Goal: Task Accomplishment & Management: Complete application form

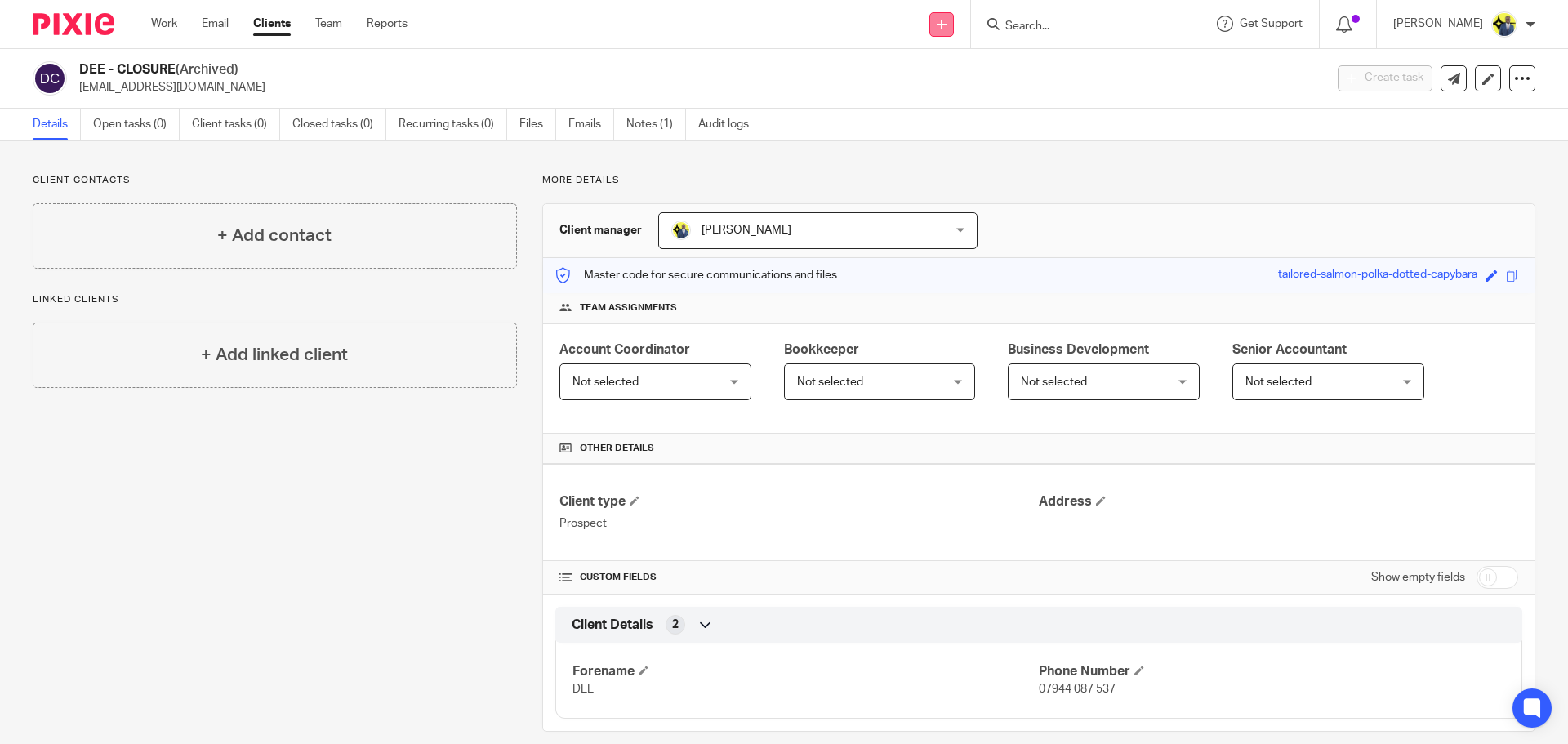
click at [954, 29] on link at bounding box center [941, 24] width 24 height 24
click at [957, 124] on link "Add client" at bounding box center [962, 125] width 115 height 23
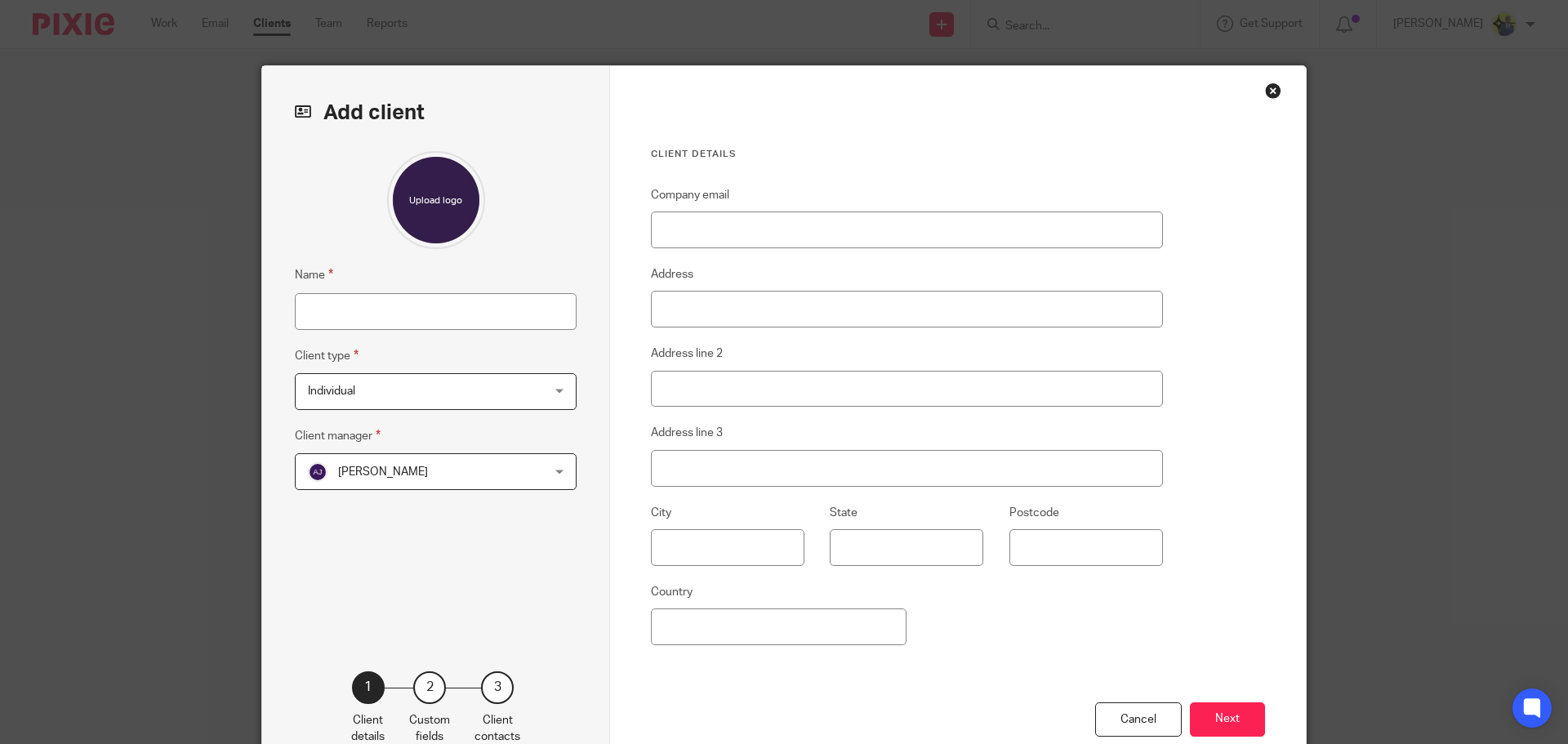
click at [850, 206] on fieldset "Company email" at bounding box center [907, 217] width 512 height 63
click at [838, 228] on input "Company email" at bounding box center [907, 230] width 512 height 37
paste input "Area Noir <[EMAIL_ADDRESS][DOMAIN_NAME]>"
click at [719, 228] on input "Area Noir <[EMAIL_ADDRESS][DOMAIN_NAME]" at bounding box center [907, 230] width 512 height 37
type input "[EMAIL_ADDRESS][DOMAIN_NAME]"
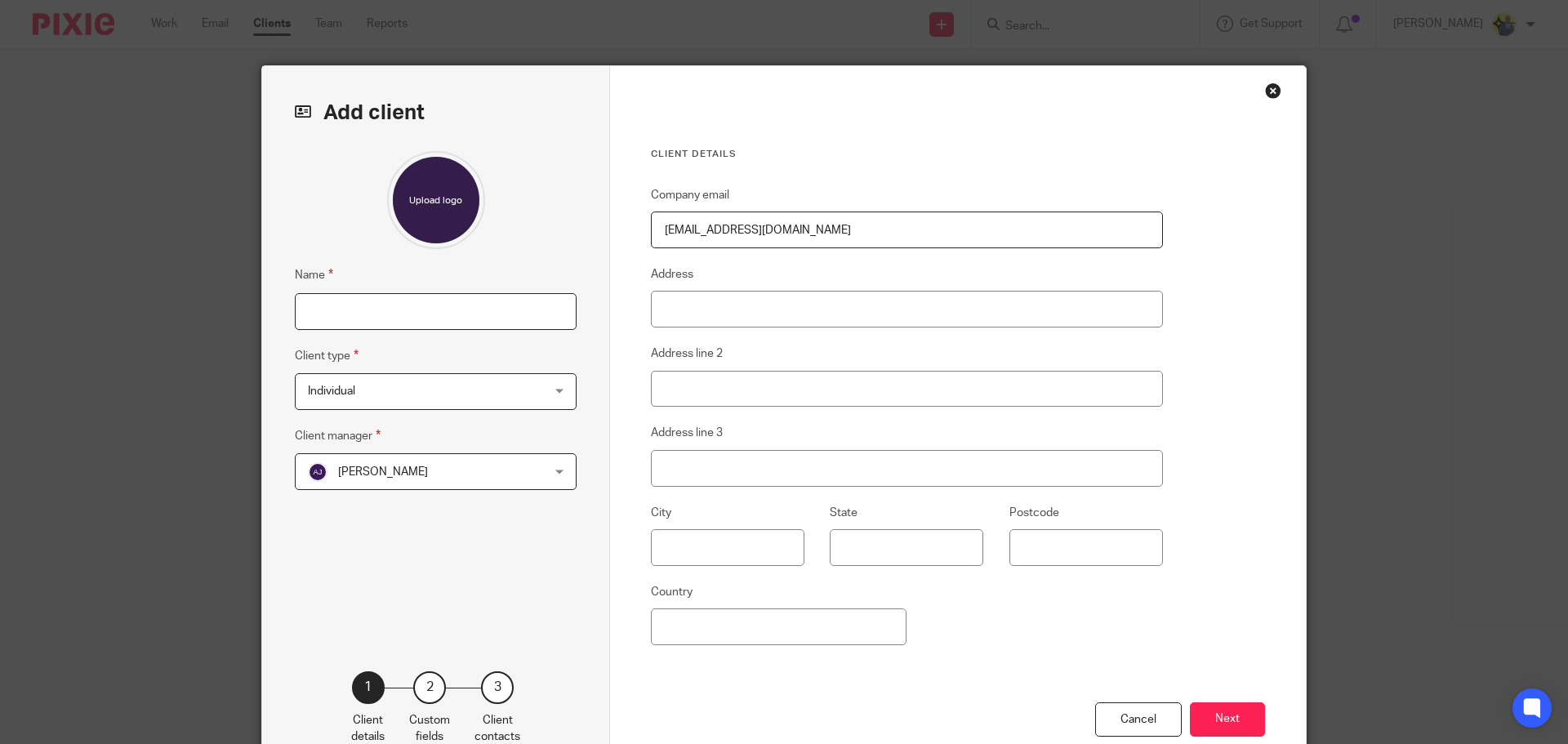
click at [381, 313] on input "Name" at bounding box center [435, 311] width 282 height 37
type input "AREA NOIR GROUP"
click at [374, 391] on span "Individual" at bounding box center [415, 391] width 214 height 34
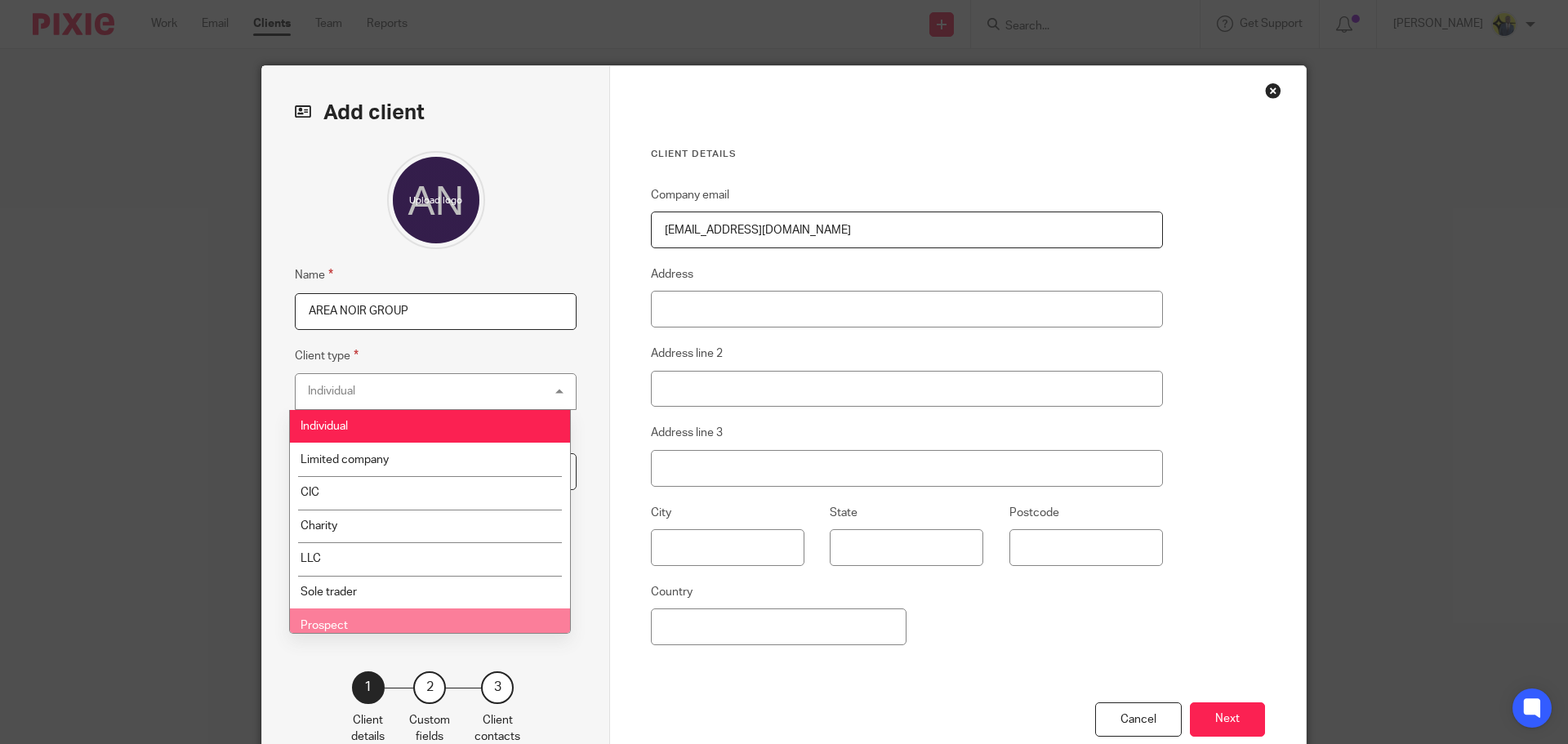
click at [342, 618] on li "Prospect" at bounding box center [430, 625] width 280 height 33
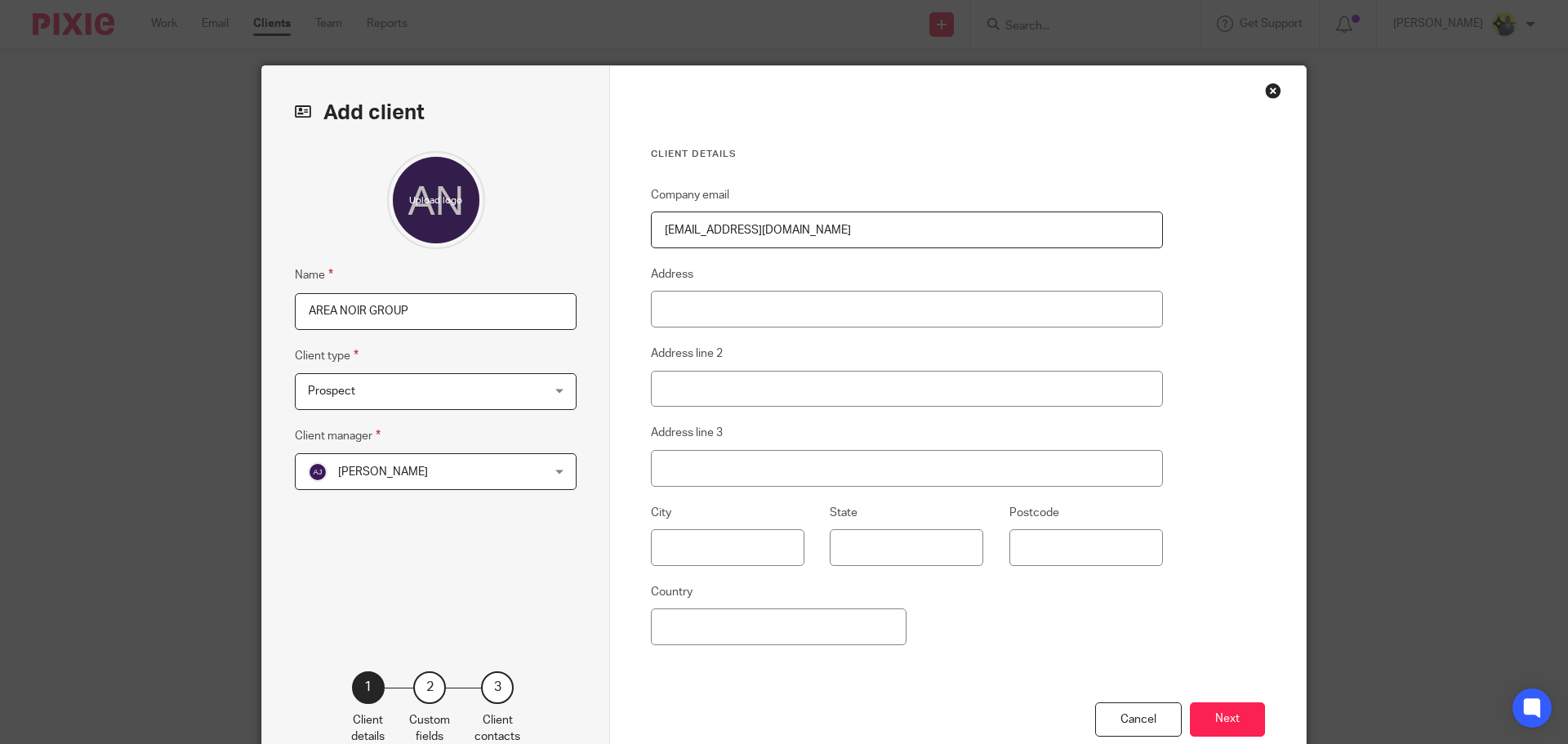
click at [437, 546] on div "Name AREA NOIR GROUP Client type Prospect Prospect Individual Limited company C…" at bounding box center [435, 387] width 282 height 470
click at [448, 479] on span "[PERSON_NAME]" at bounding box center [415, 471] width 214 height 34
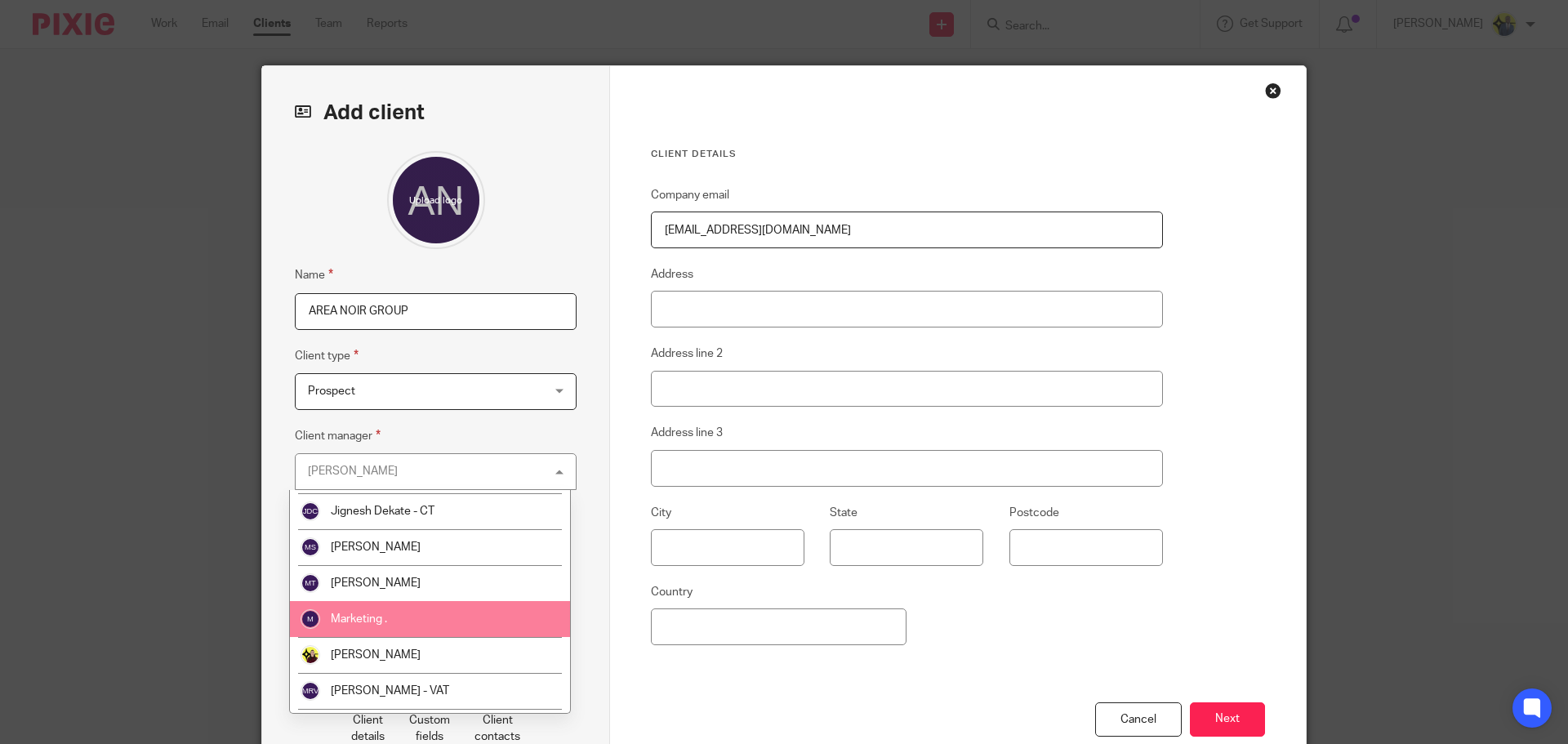
scroll to position [382, 0]
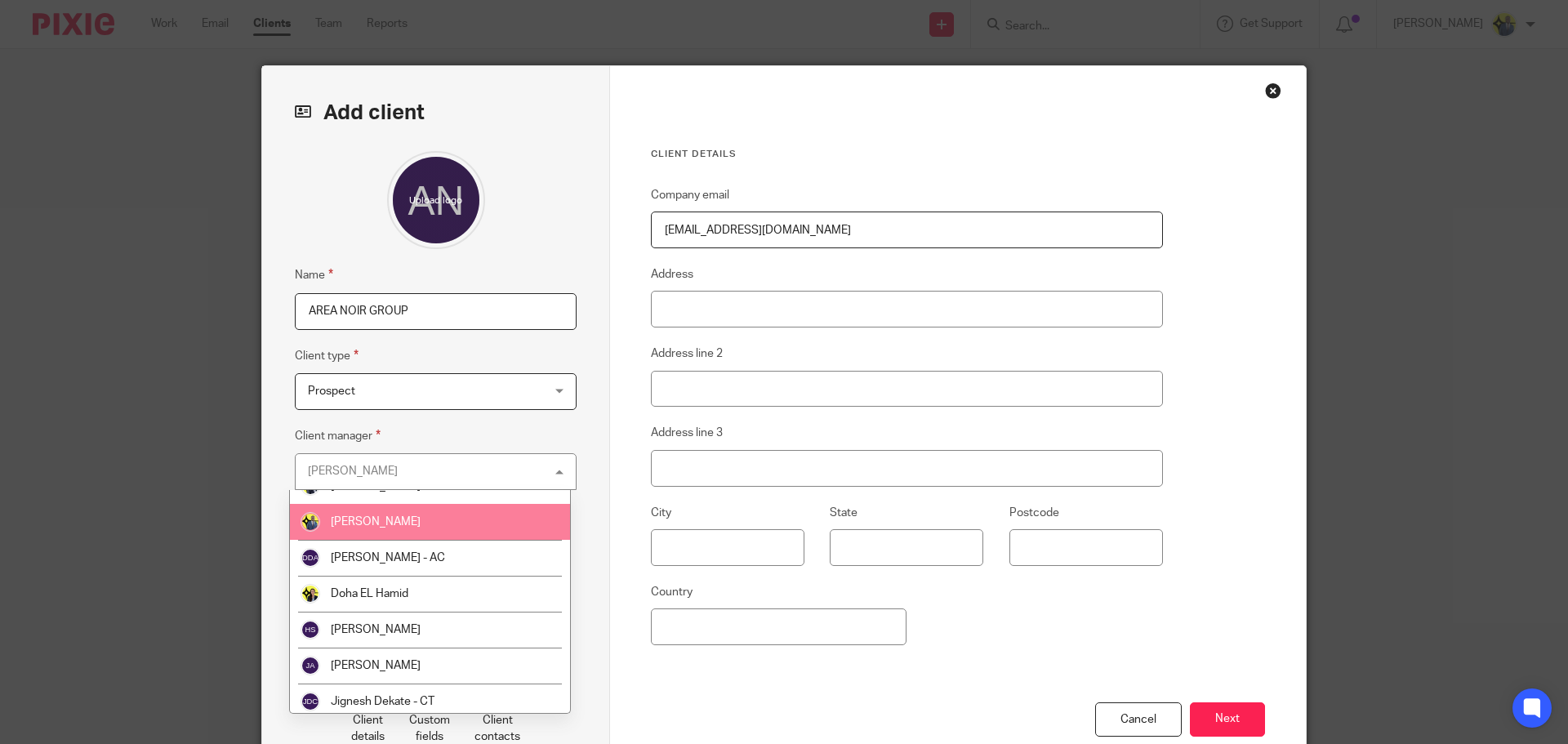
click at [381, 531] on li "[PERSON_NAME]" at bounding box center [430, 521] width 280 height 36
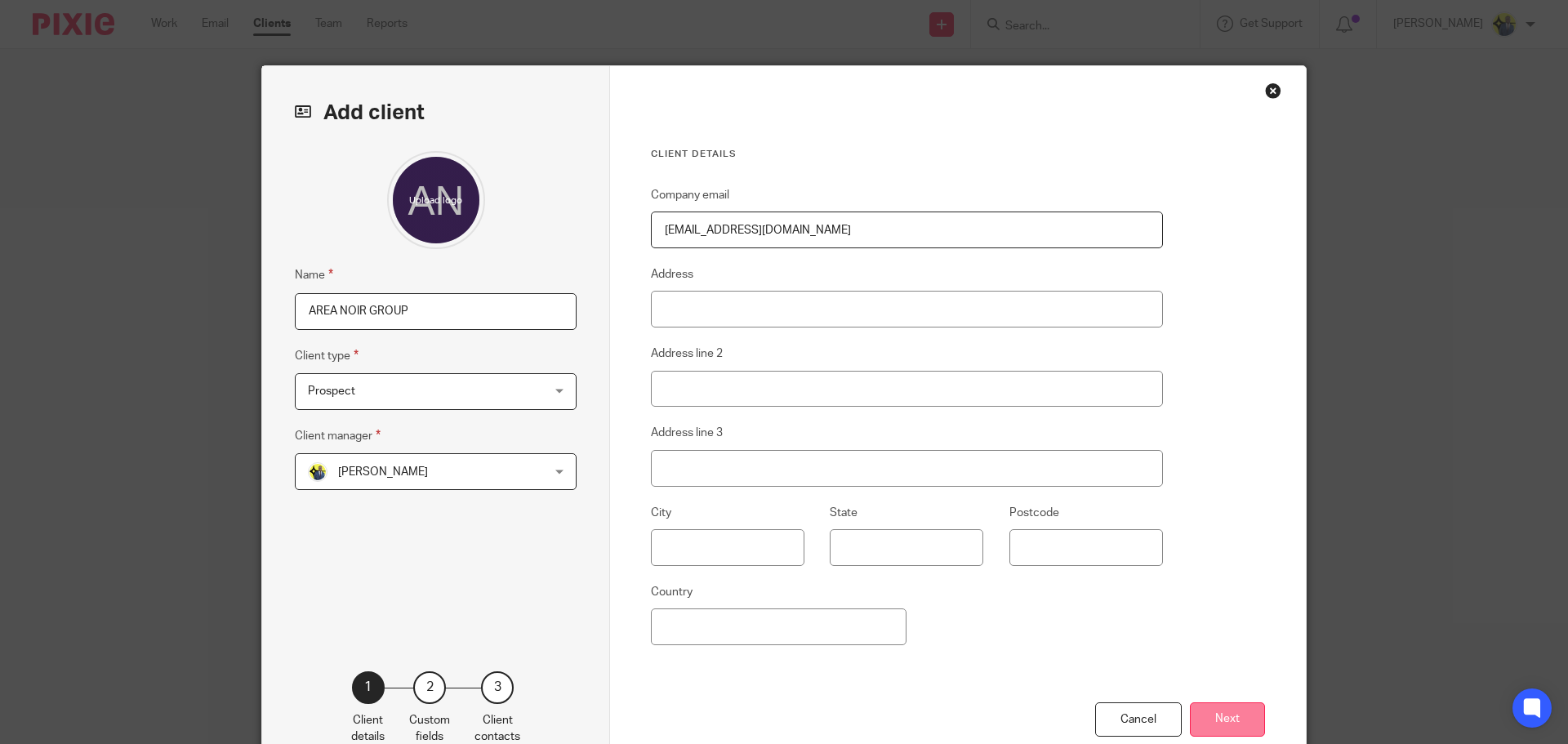
click at [1227, 706] on button "Next" at bounding box center [1227, 721] width 75 height 35
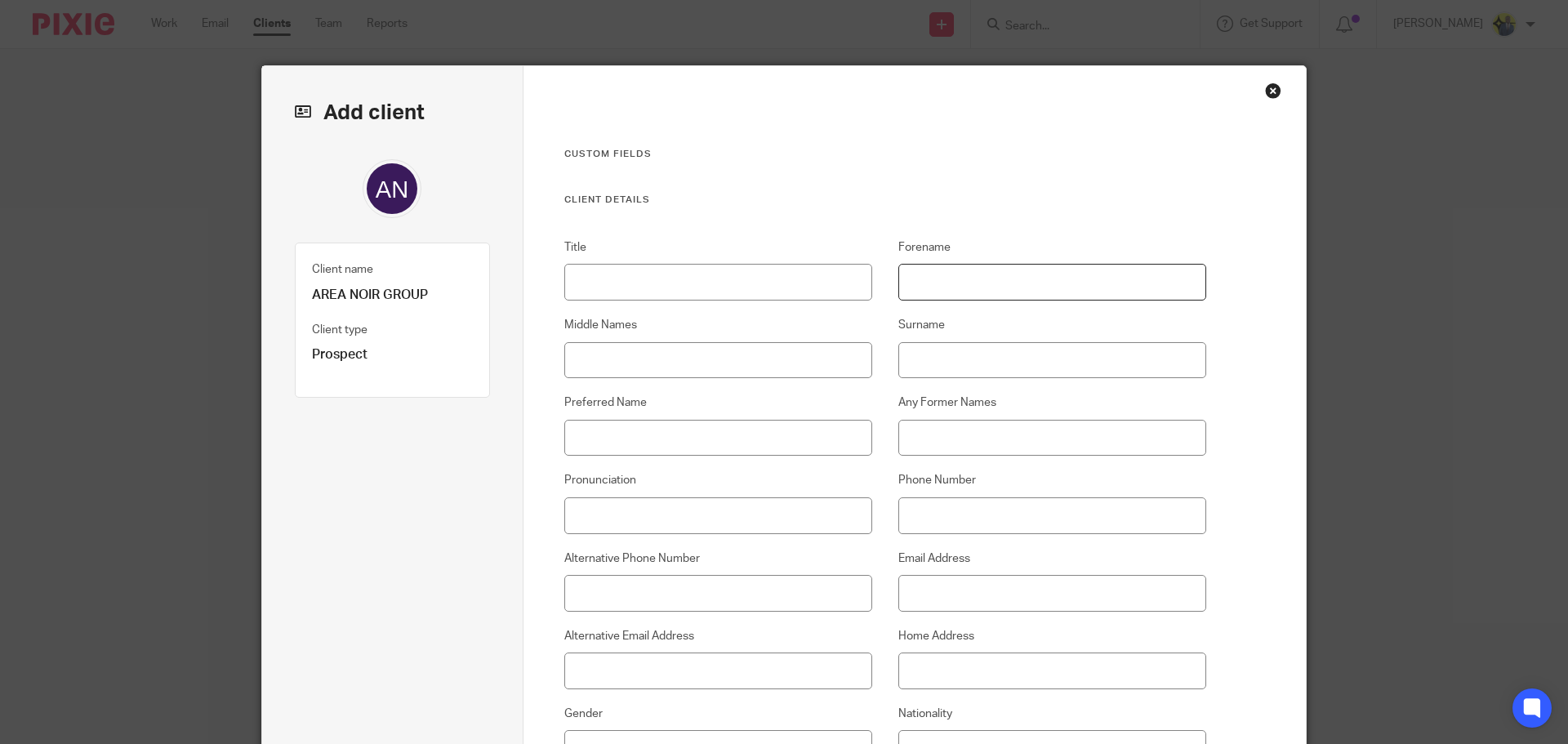
click at [926, 282] on input "Forename" at bounding box center [1053, 282] width 309 height 37
type input "RUBY"
click at [933, 511] on input "Phone Number" at bounding box center [1053, 516] width 309 height 37
paste input "07921683344"
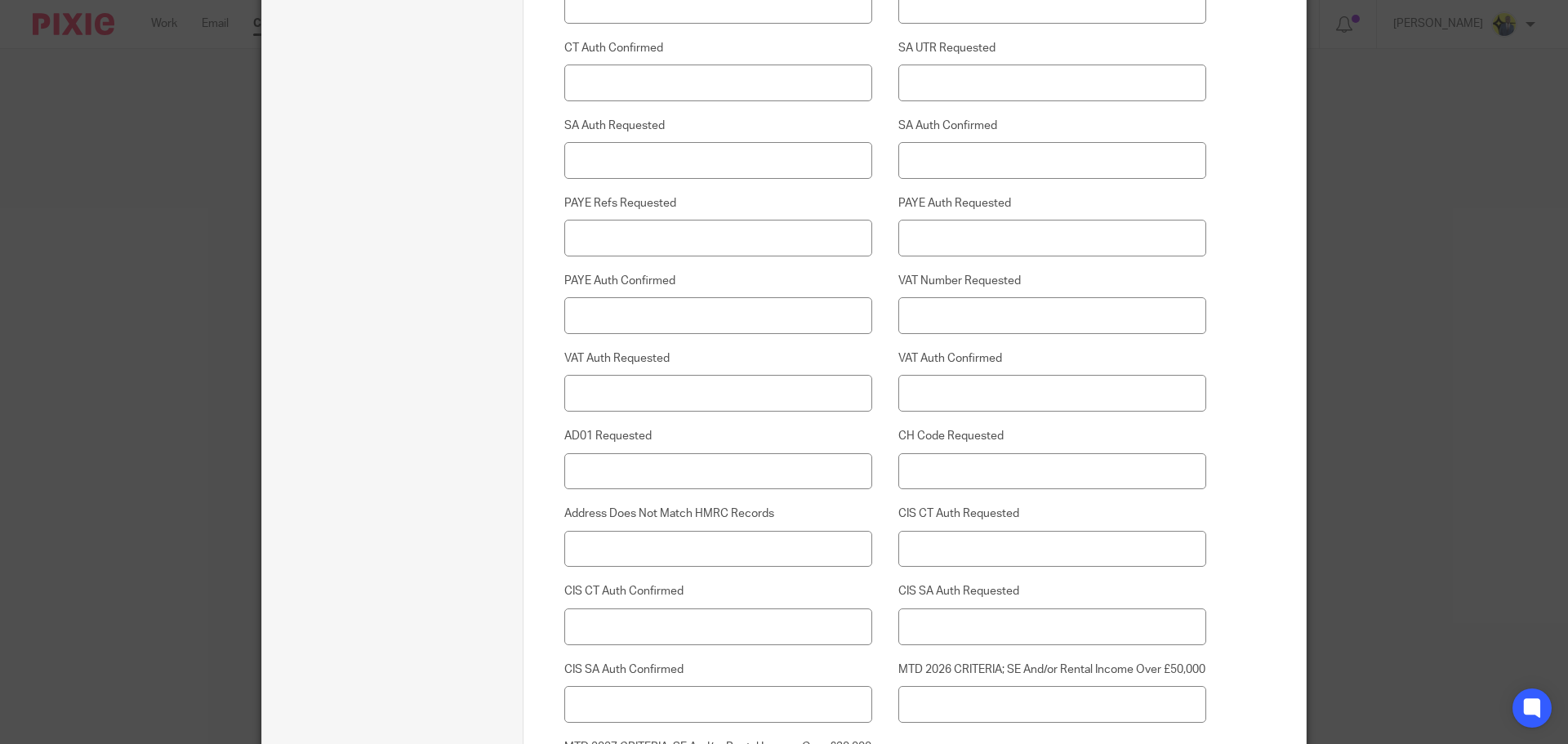
scroll to position [4003, 0]
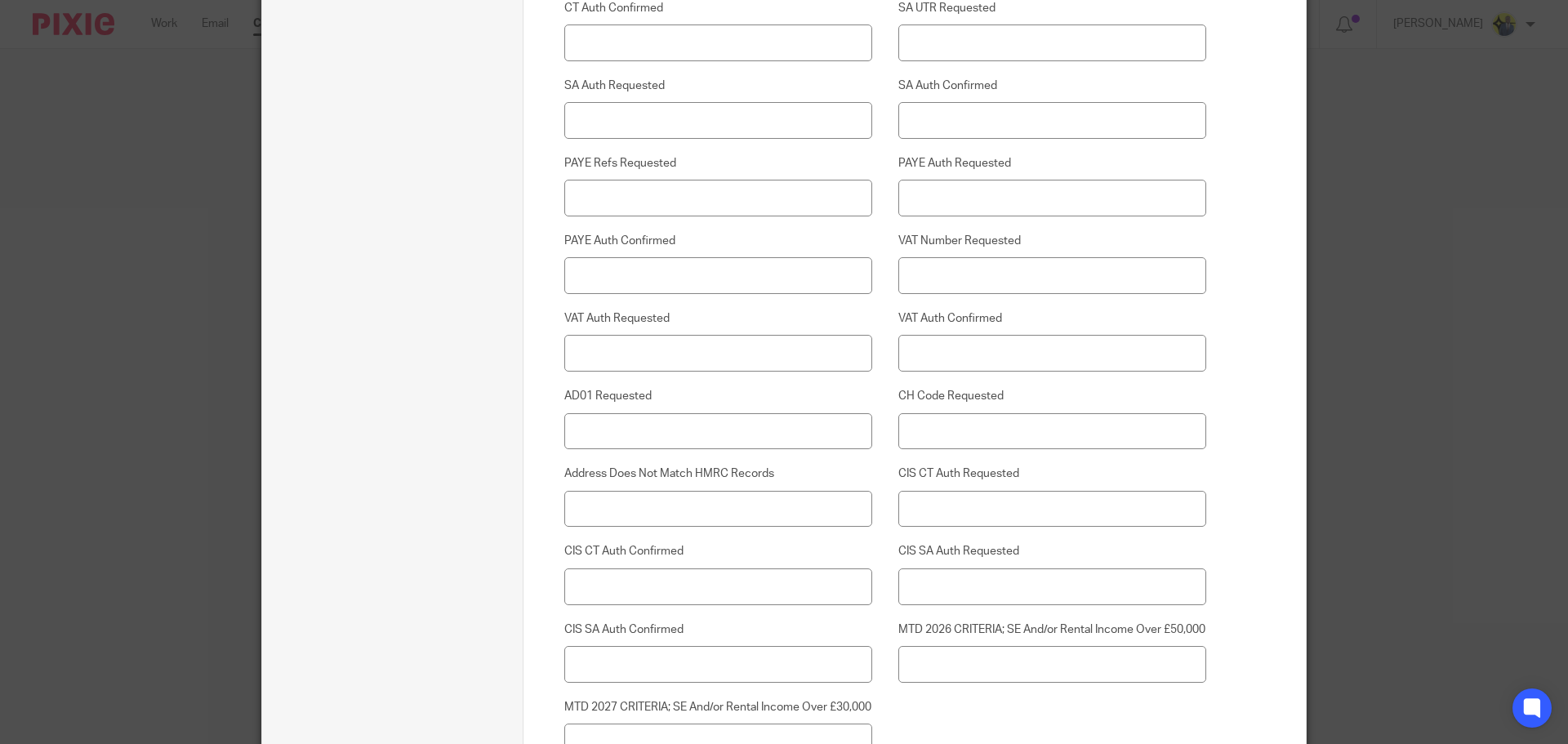
type input "07921 683 344"
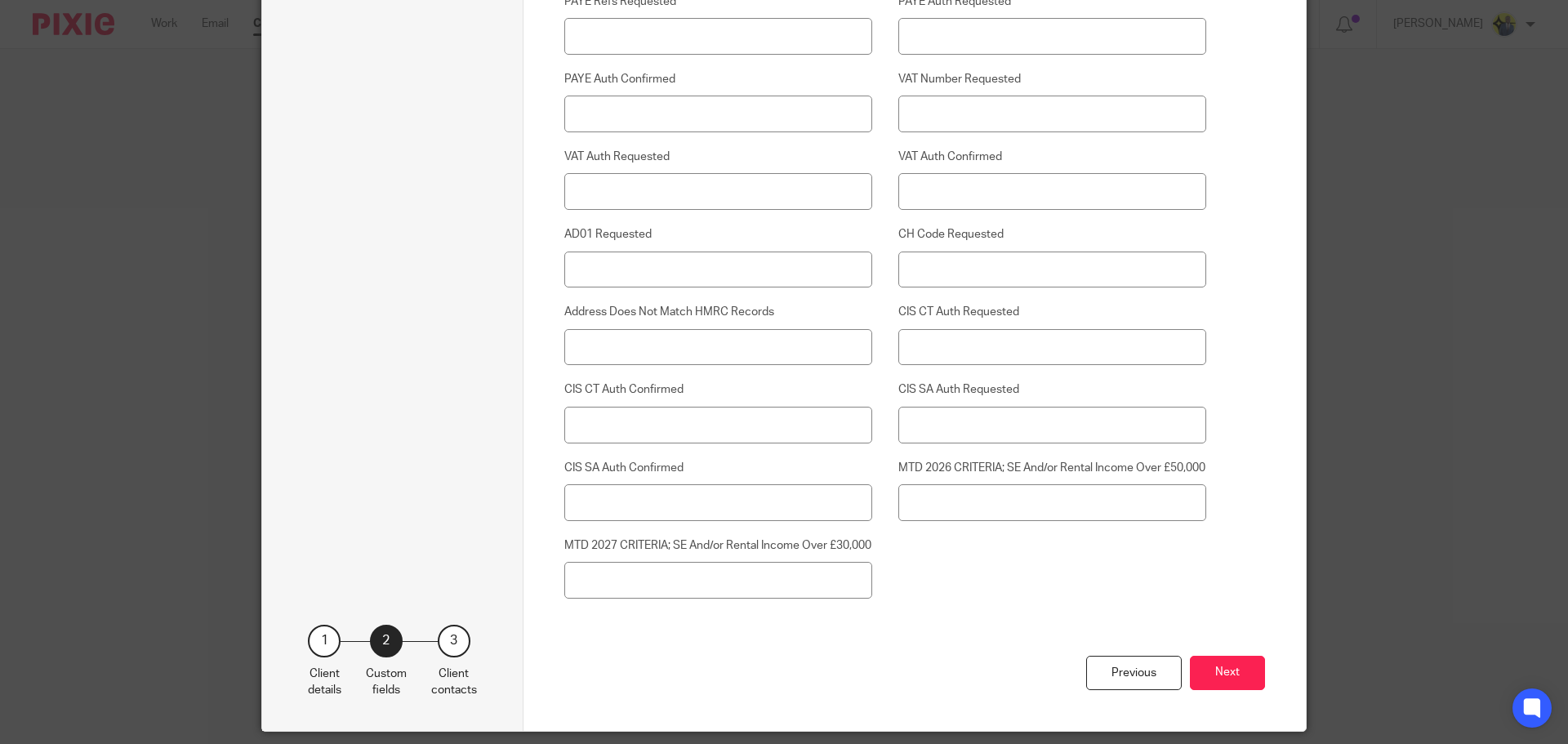
scroll to position [4251, 0]
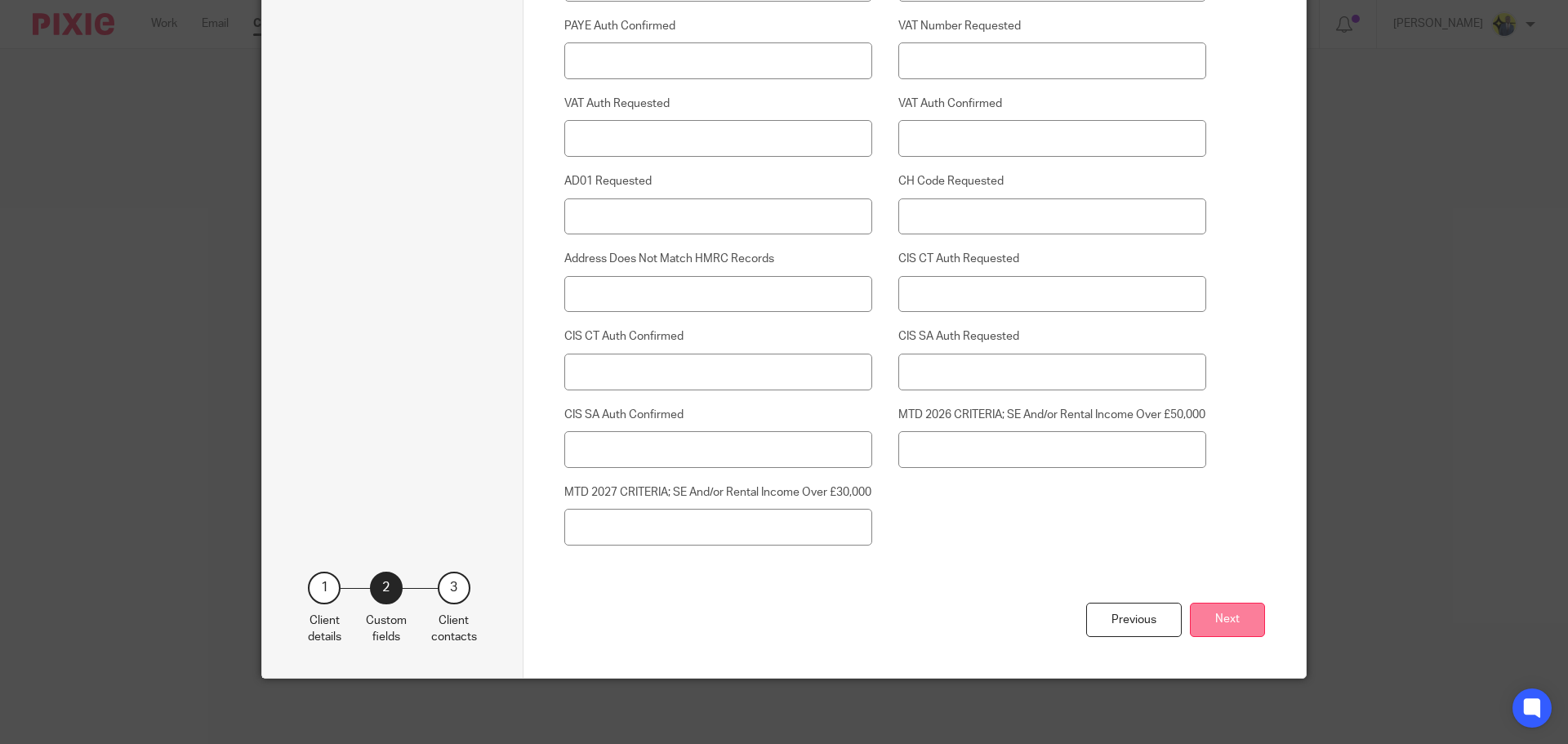
click at [1209, 616] on button "Next" at bounding box center [1227, 620] width 75 height 35
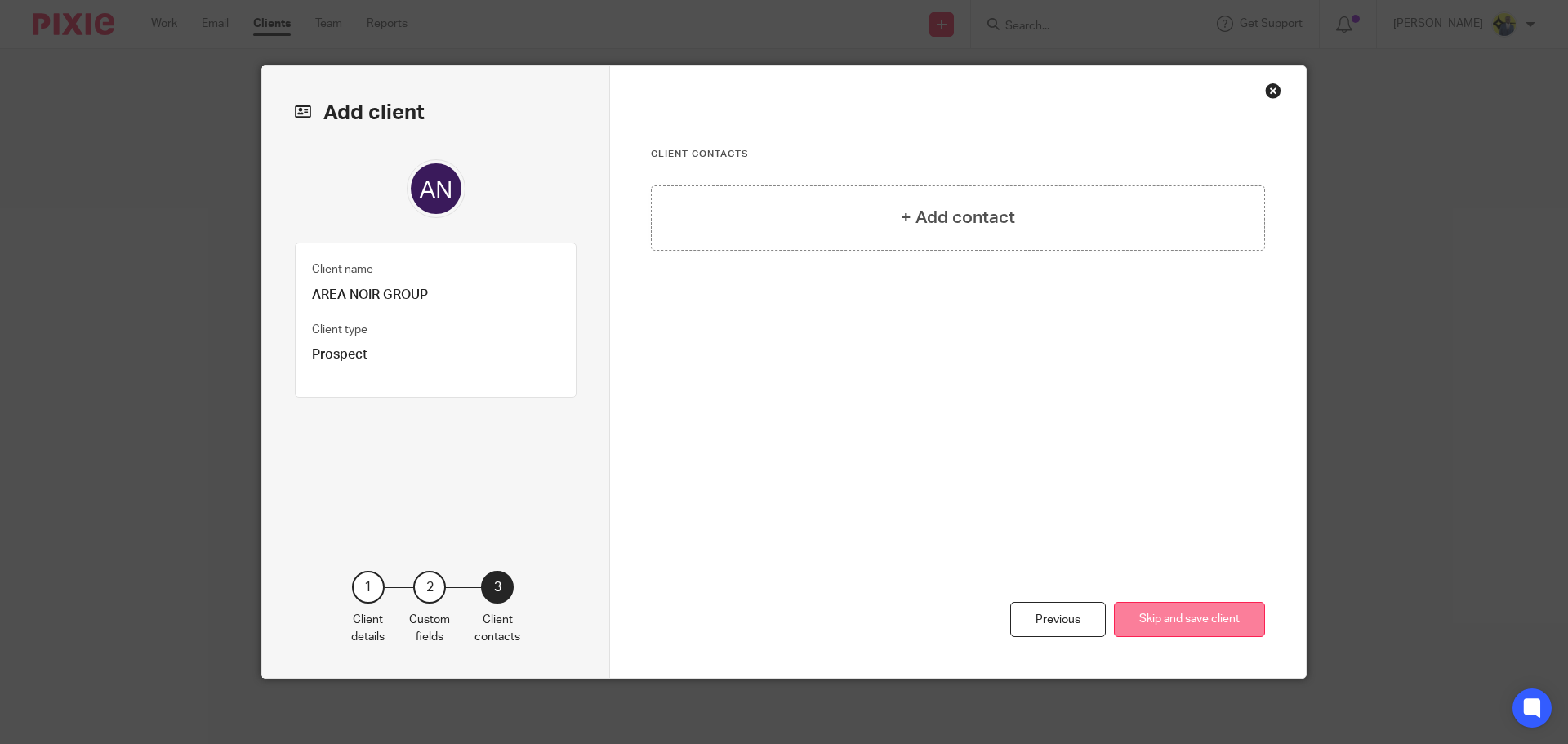
click at [1177, 613] on button "Skip and save client" at bounding box center [1189, 619] width 151 height 35
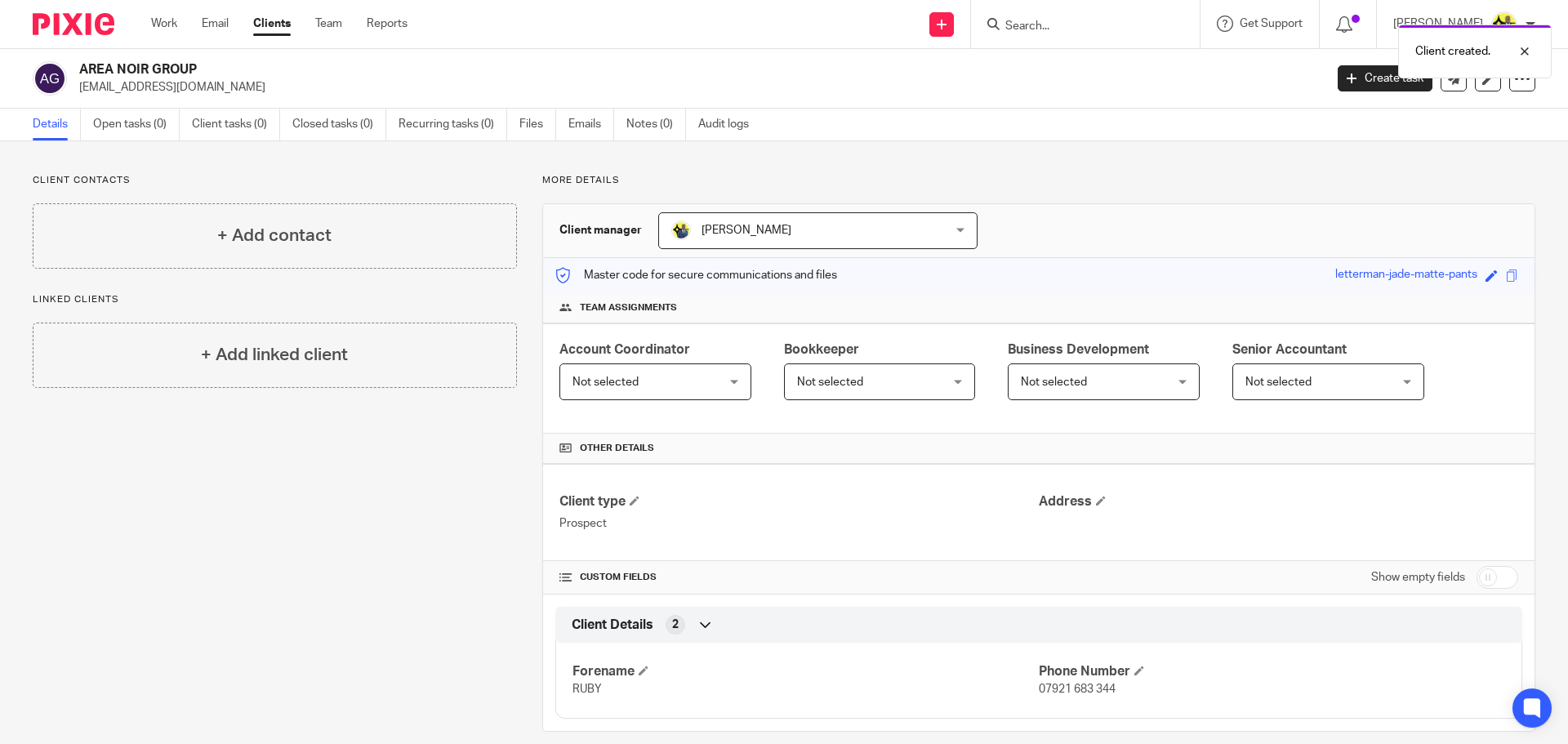
drag, startPoint x: 210, startPoint y: 74, endPoint x: 79, endPoint y: 66, distance: 131.2
click at [79, 66] on h2 "AREA NOIR GROUP" at bounding box center [573, 69] width 987 height 17
copy h2 "AREA NOIR GROUP"
